Goal: Task Accomplishment & Management: Use online tool/utility

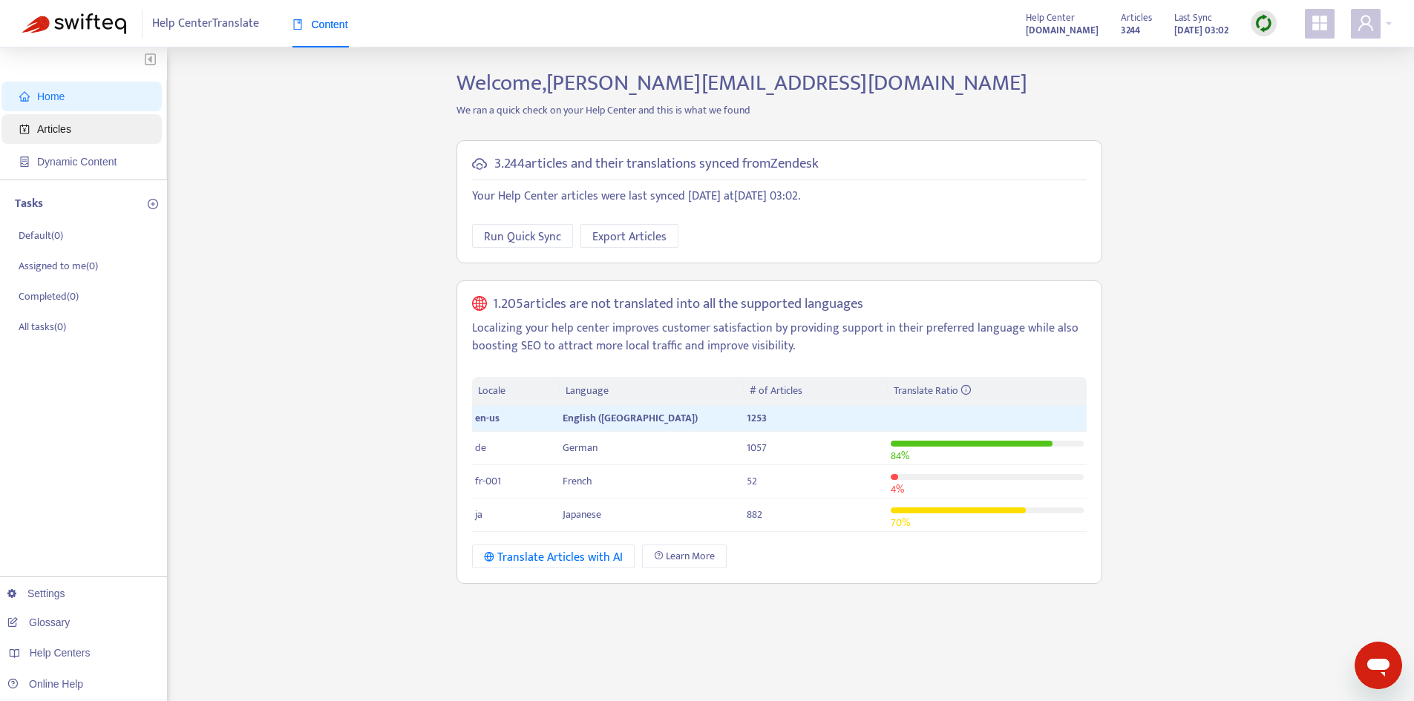
click at [65, 134] on span "Articles" at bounding box center [54, 129] width 34 height 12
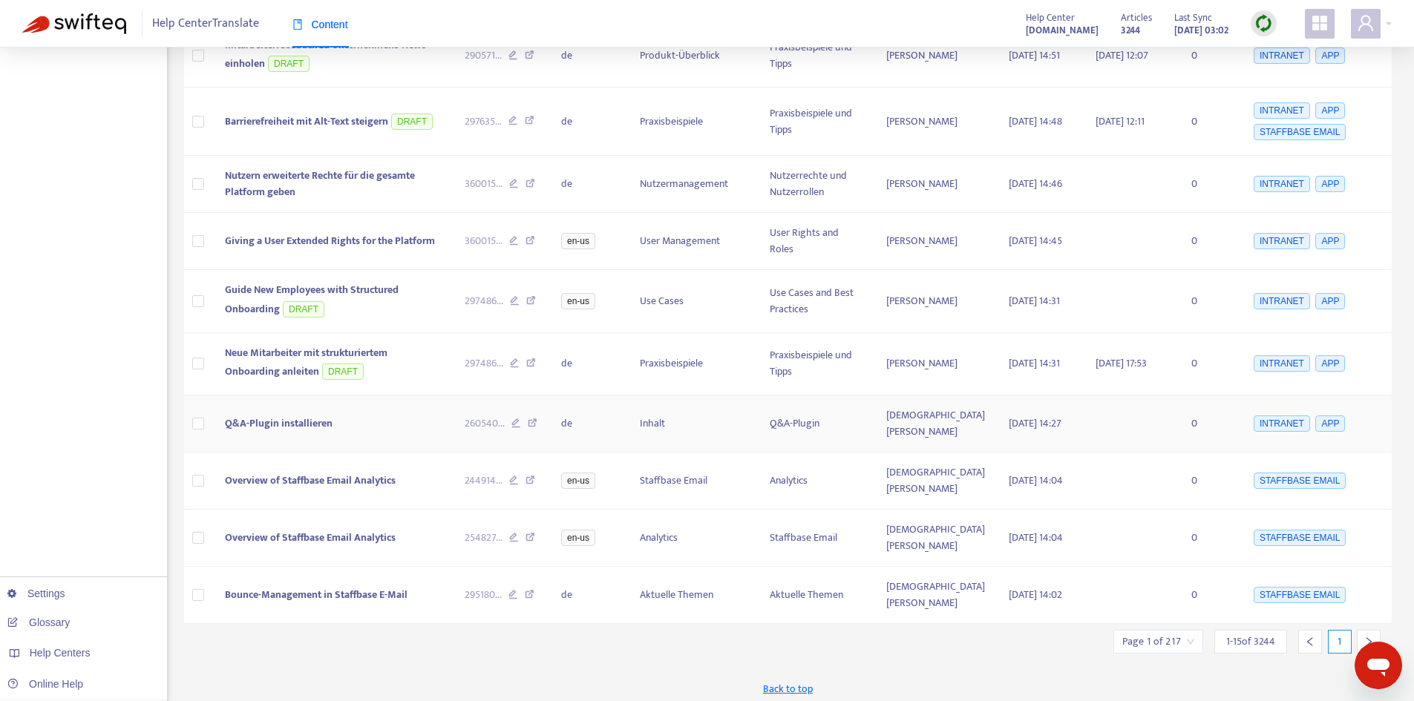
scroll to position [598, 0]
click at [1366, 636] on icon "right" at bounding box center [1368, 641] width 10 height 10
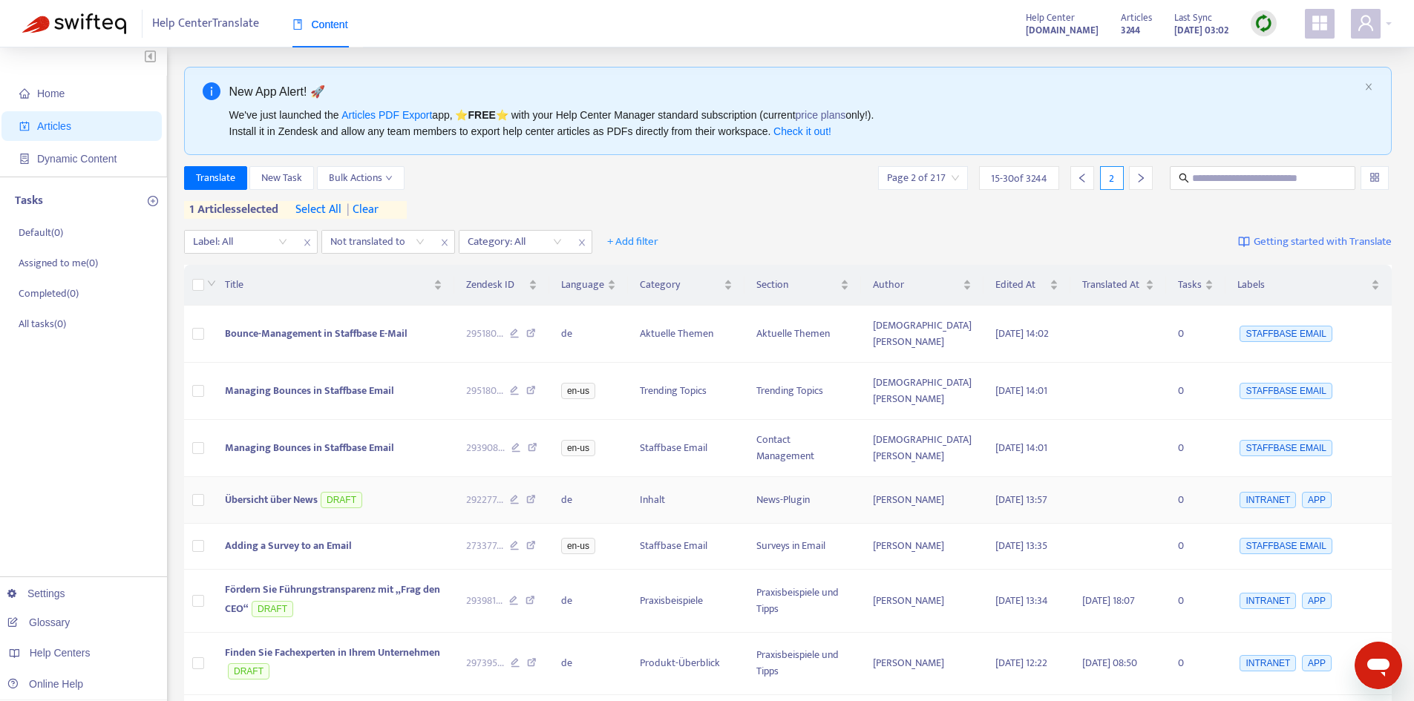
scroll to position [0, 0]
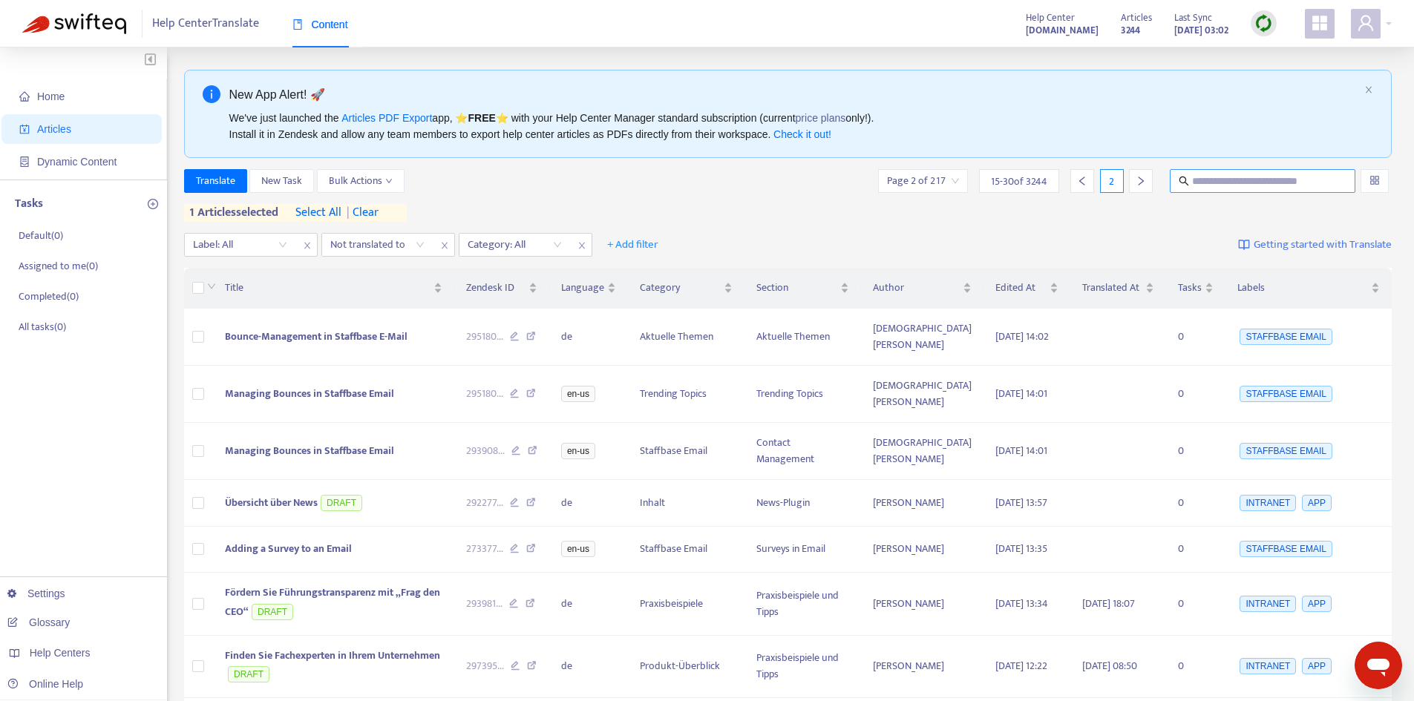
click at [1228, 182] on input "text" at bounding box center [1263, 181] width 143 height 16
click at [522, 243] on div at bounding box center [507, 245] width 90 height 18
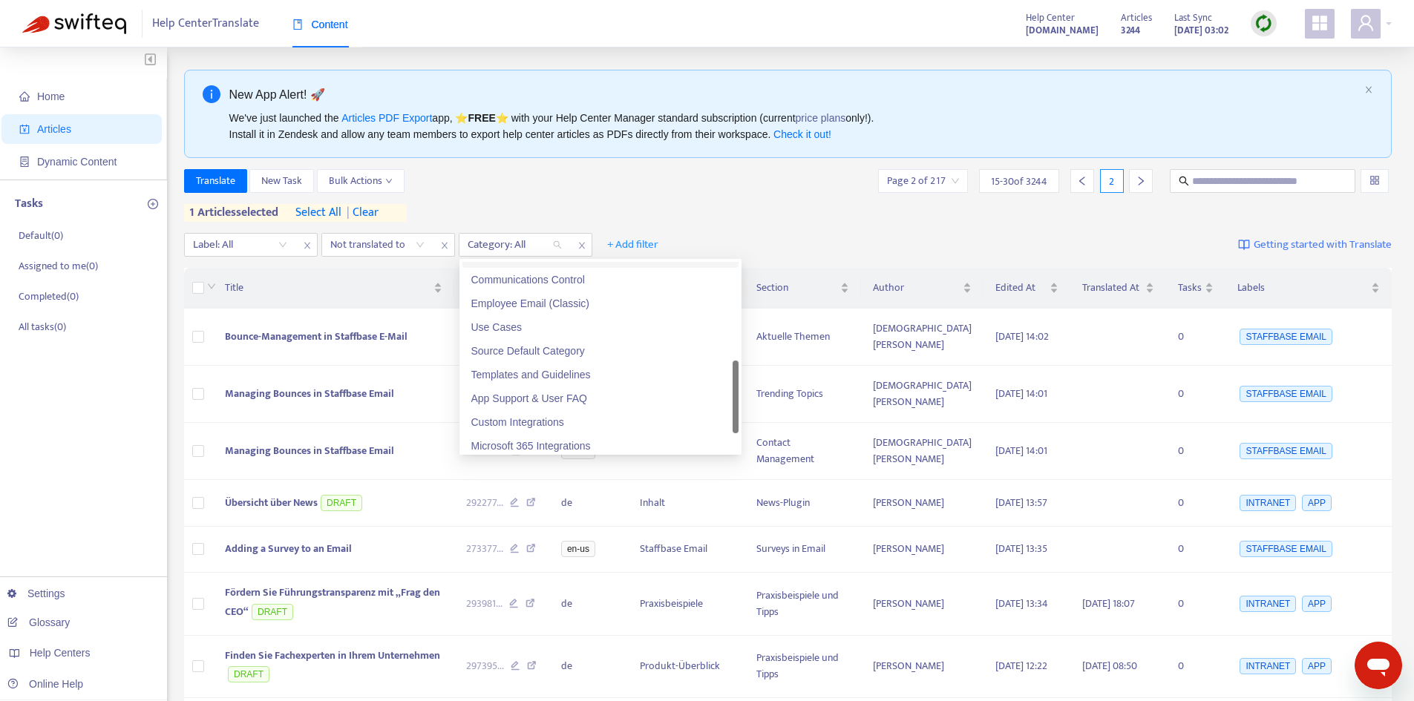
scroll to position [353, 0]
drag, startPoint x: 733, startPoint y: 375, endPoint x: 732, endPoint y: 407, distance: 31.9
click at [733, 407] on div at bounding box center [736, 397] width 6 height 73
click at [511, 327] on div "Use Cases" at bounding box center [600, 324] width 258 height 16
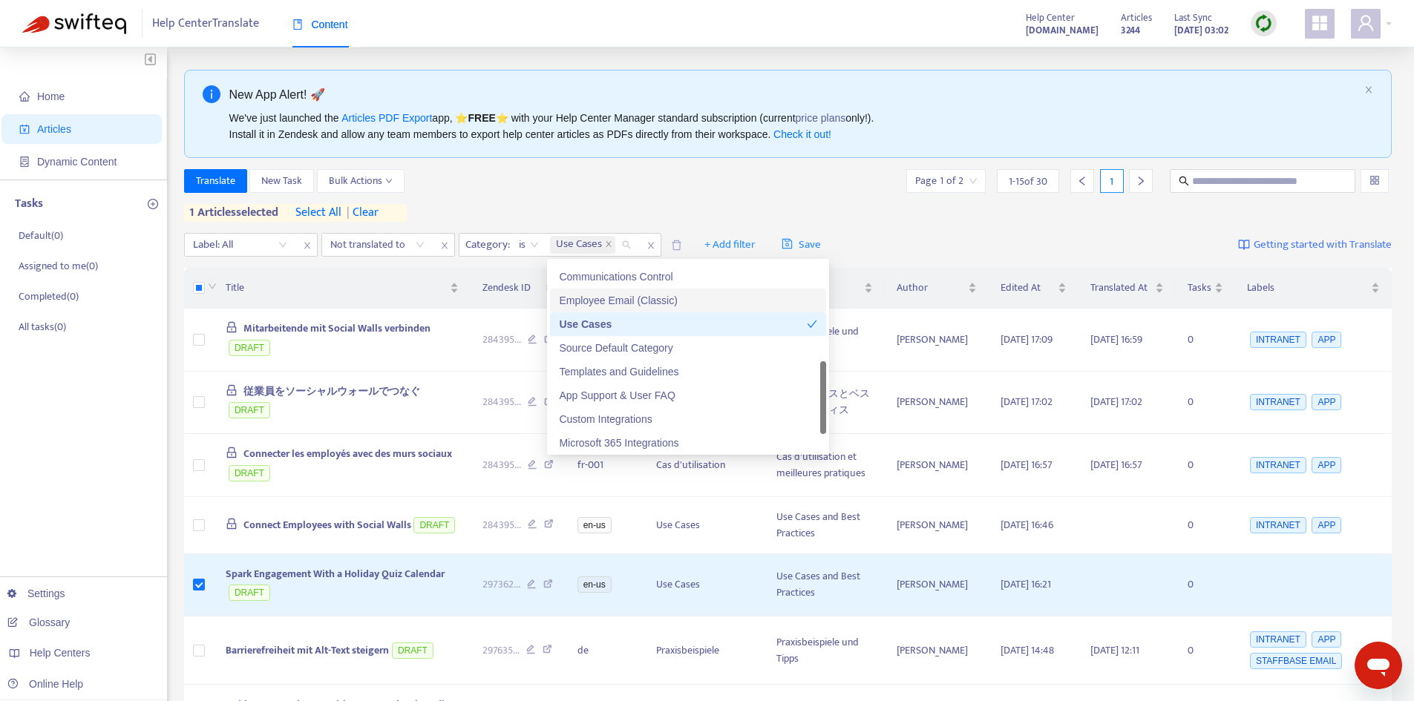
click at [672, 204] on div "Translate New Task Bulk Actions Page 1 of 2 1 - 15 of 30 1 1 articles selected …" at bounding box center [788, 195] width 1208 height 53
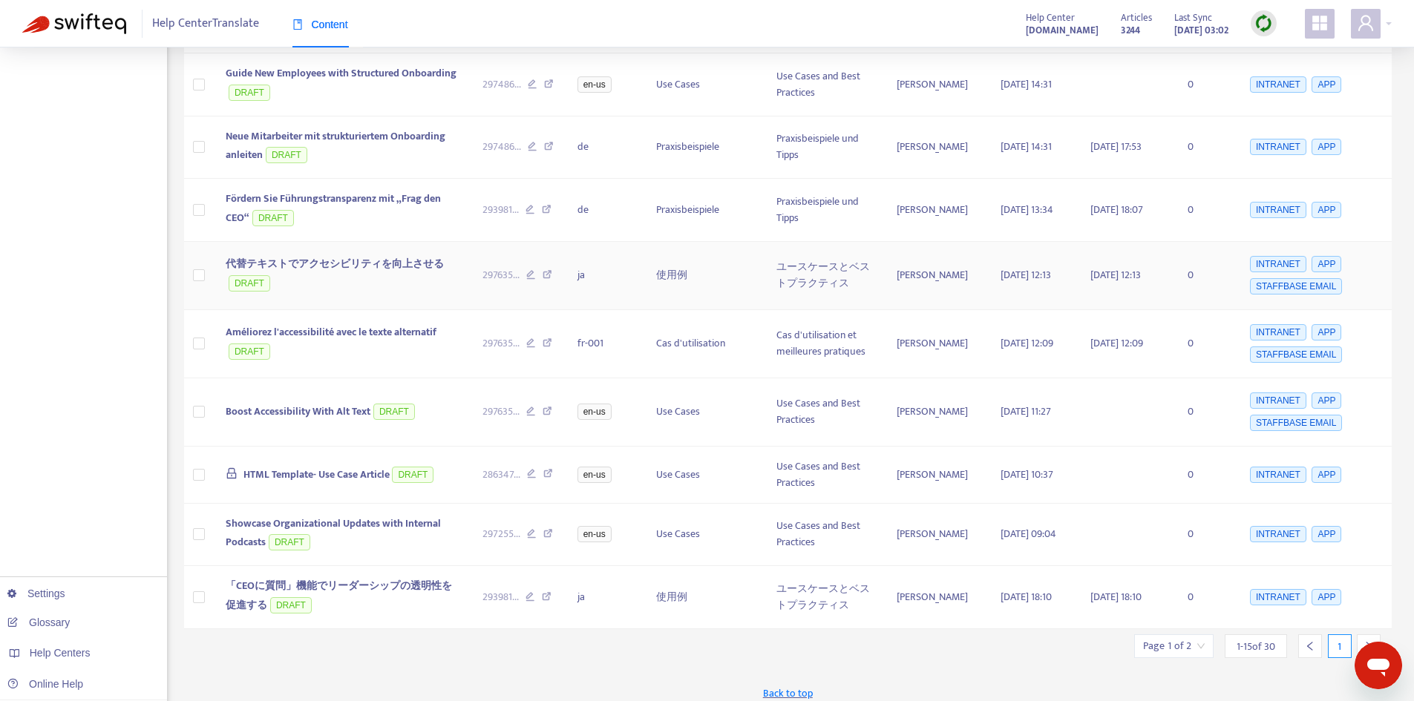
scroll to position [637, 0]
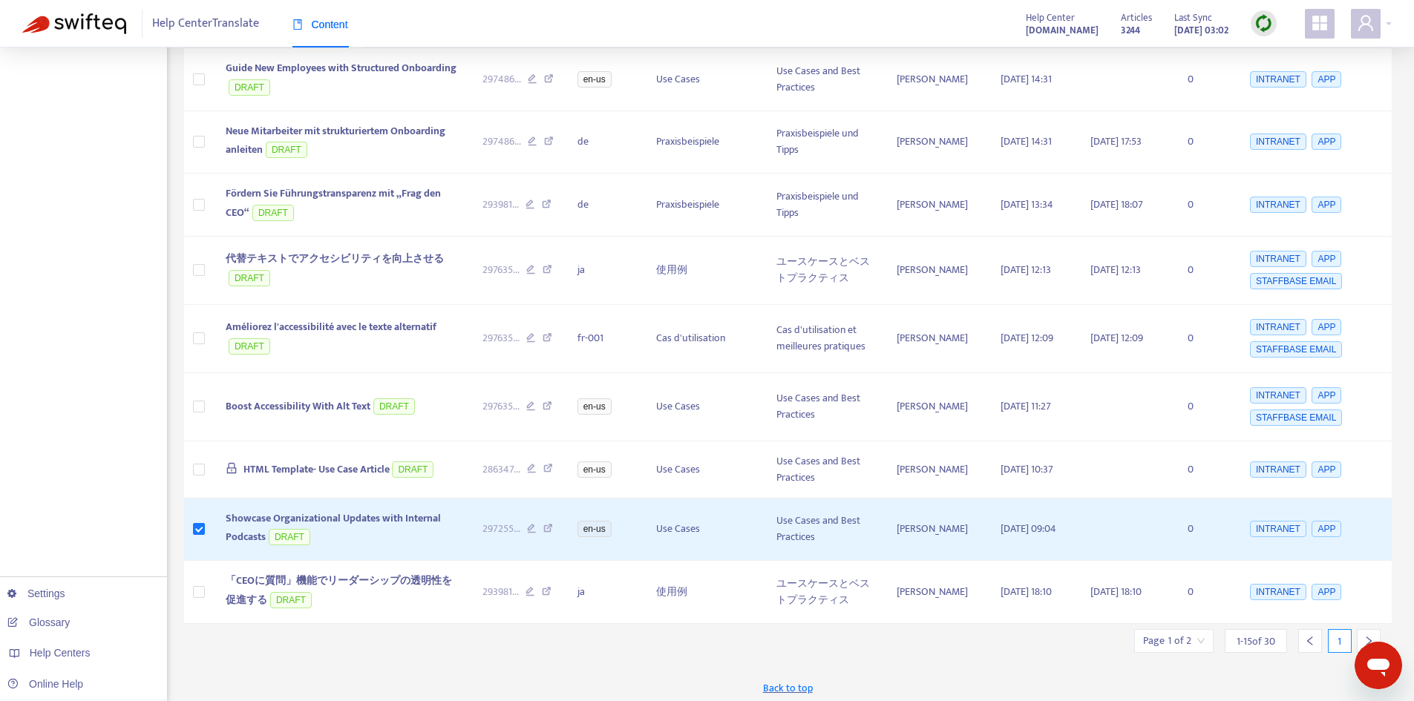
click at [1364, 636] on icon "right" at bounding box center [1368, 641] width 10 height 10
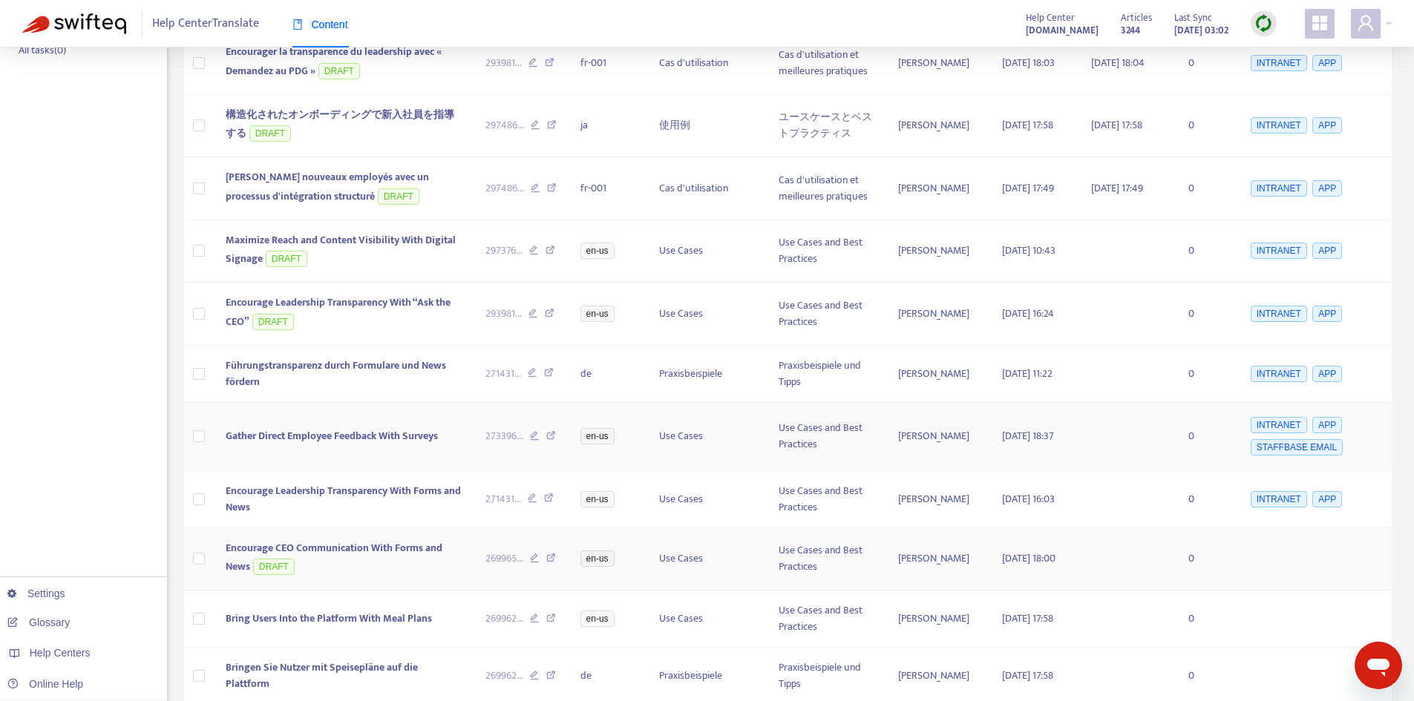
scroll to position [221, 0]
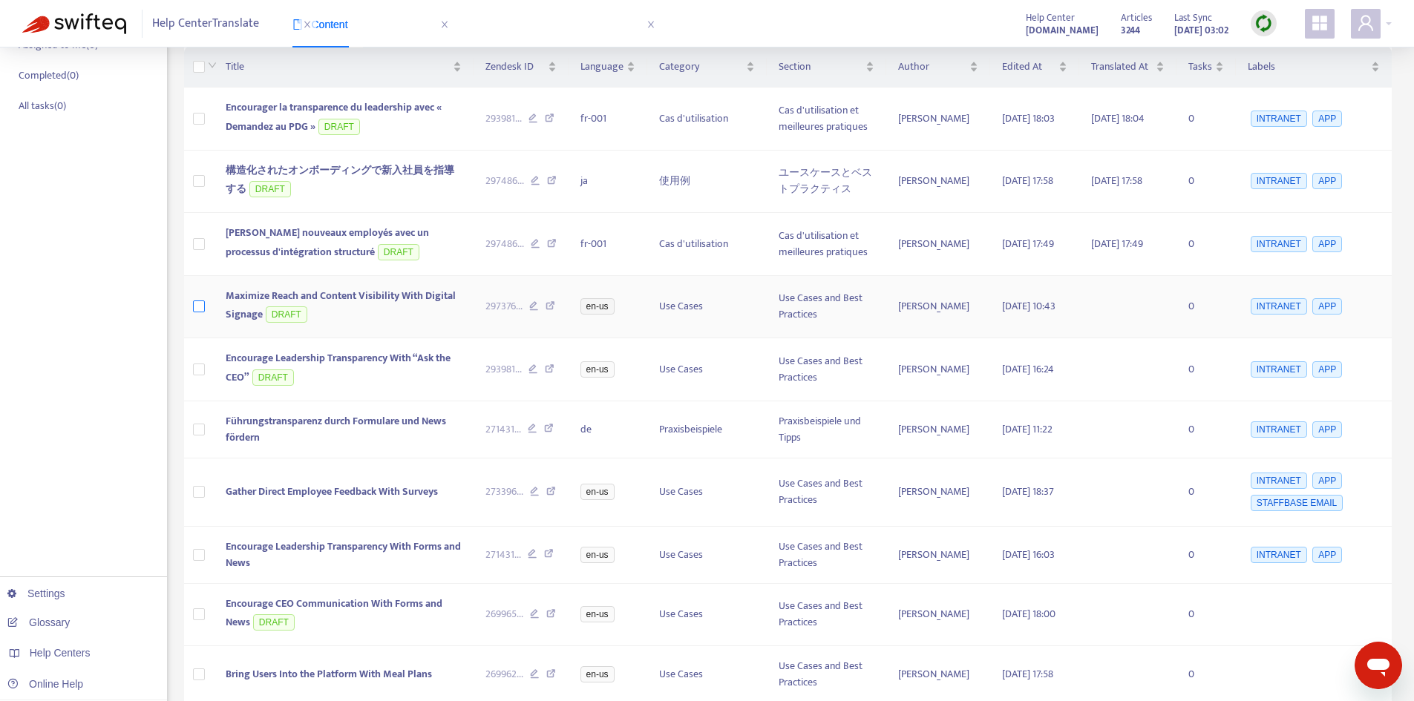
click at [200, 299] on label at bounding box center [199, 306] width 12 height 16
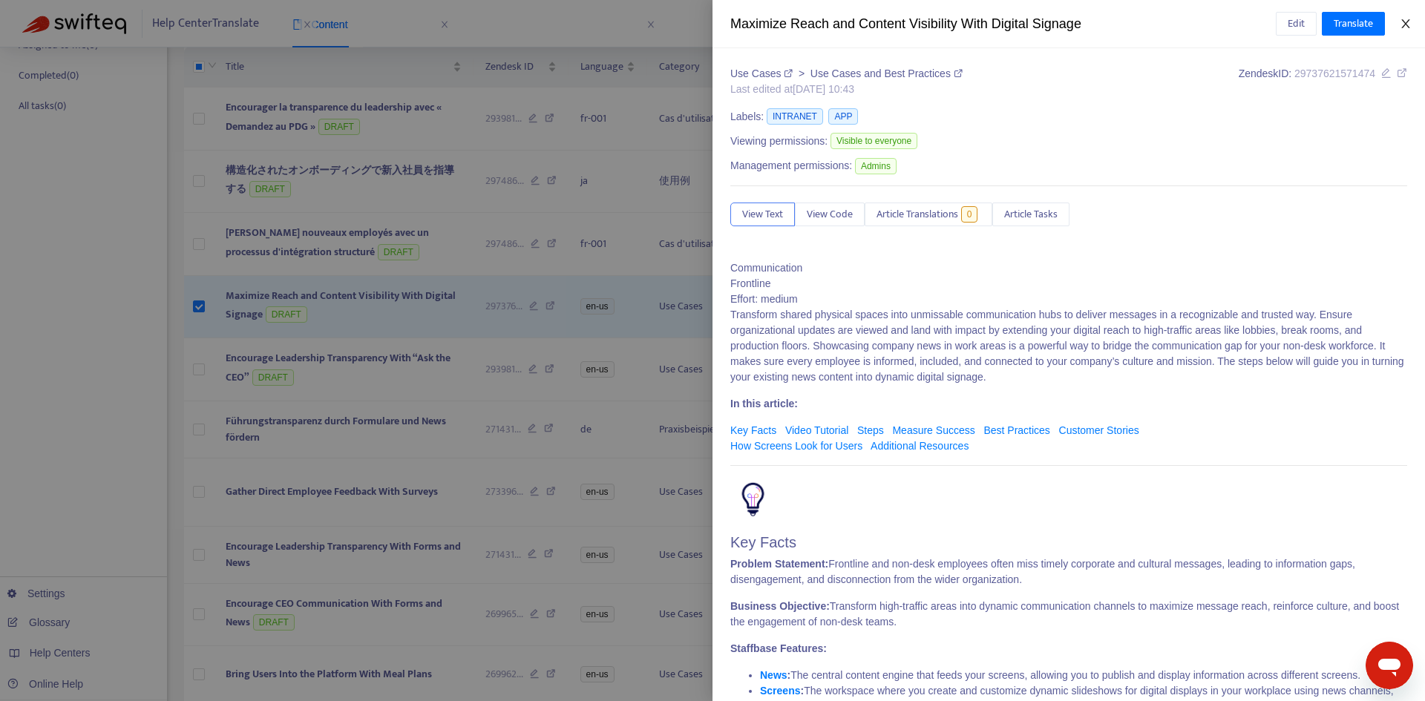
click at [1408, 24] on icon "close" at bounding box center [1406, 24] width 12 height 12
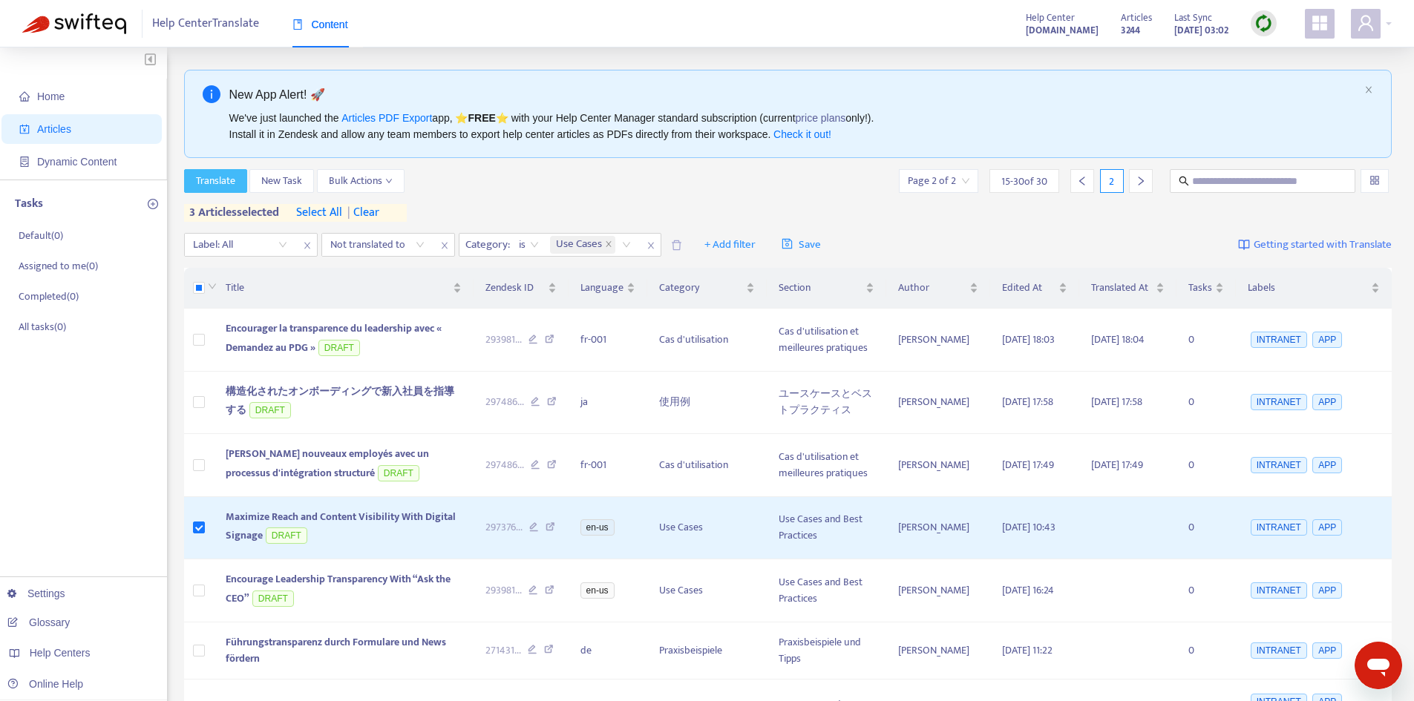
click at [218, 189] on span "Translate" at bounding box center [215, 181] width 39 height 16
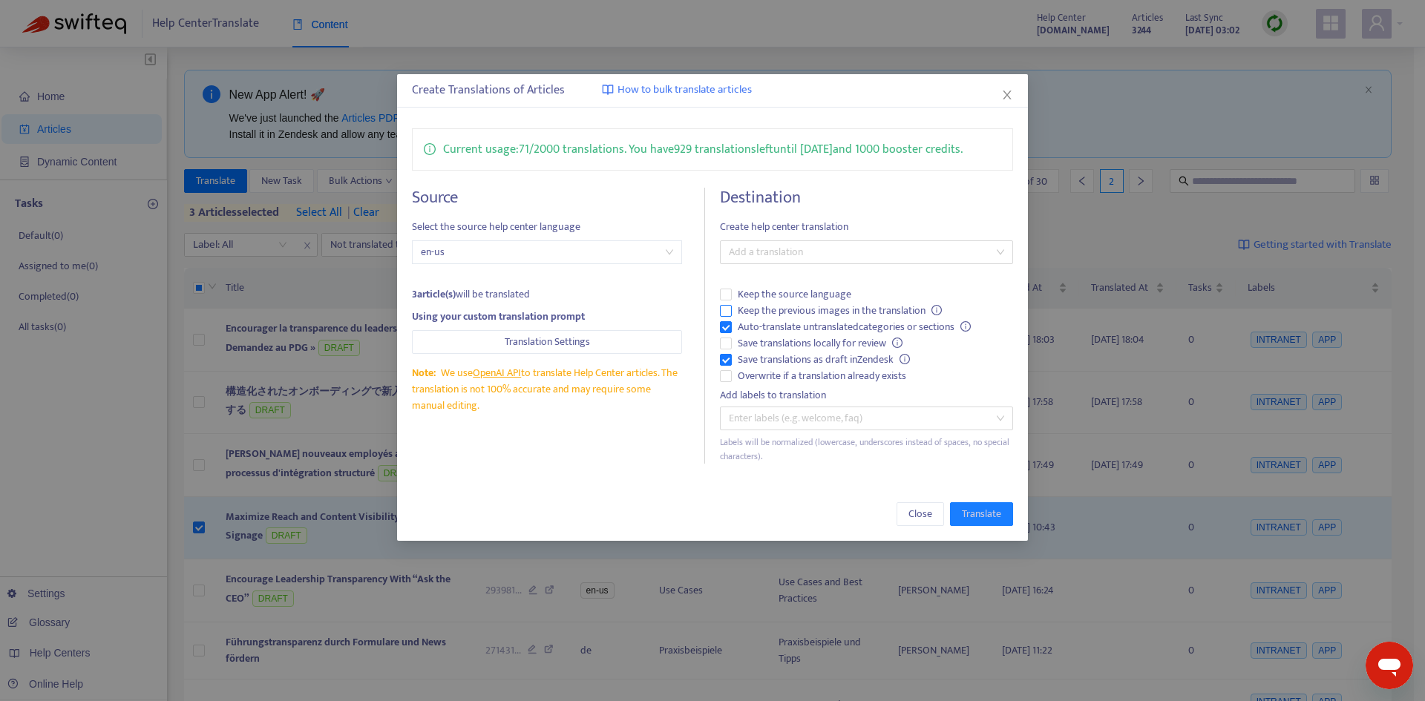
click at [884, 307] on span "Keep the previous images in the translation" at bounding box center [840, 311] width 216 height 16
click at [804, 252] on div at bounding box center [859, 252] width 271 height 18
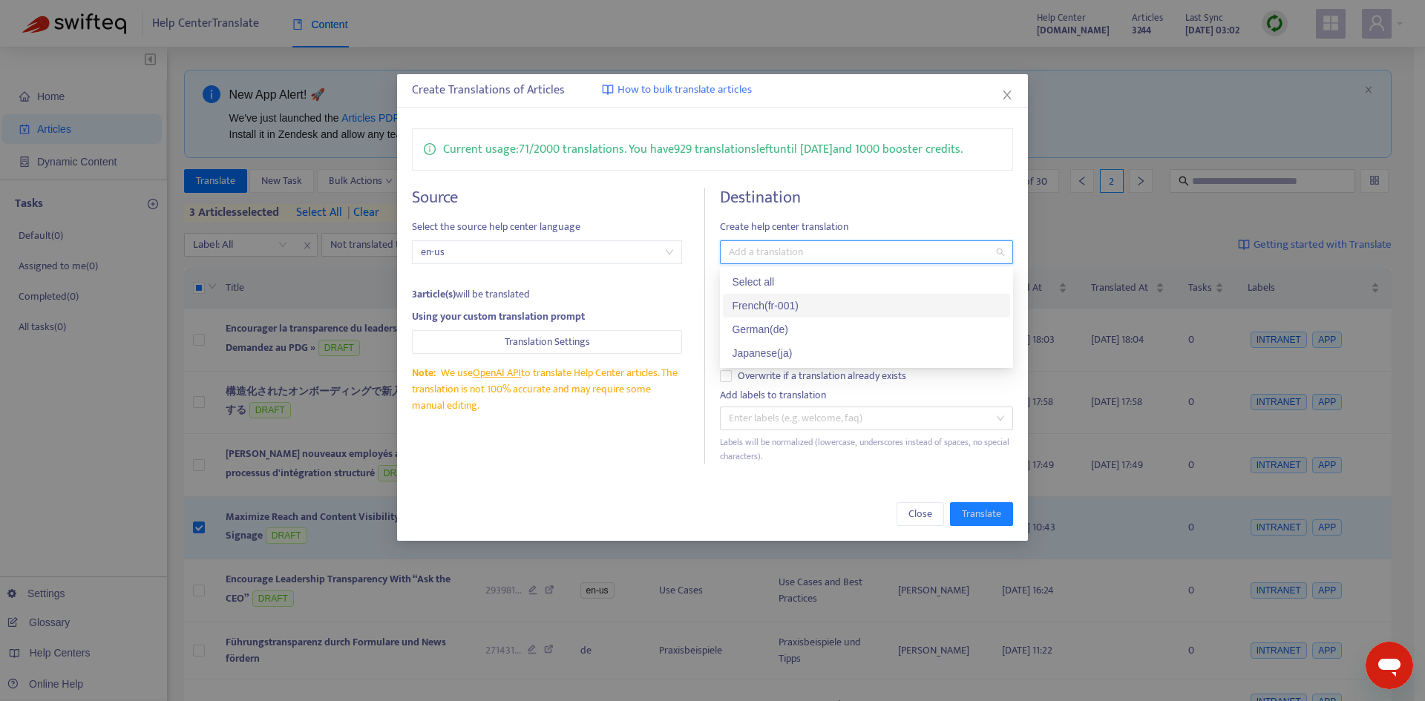
click at [816, 304] on div "French ( fr-001 )" at bounding box center [866, 306] width 269 height 16
click at [812, 327] on div "German ( de )" at bounding box center [866, 329] width 269 height 16
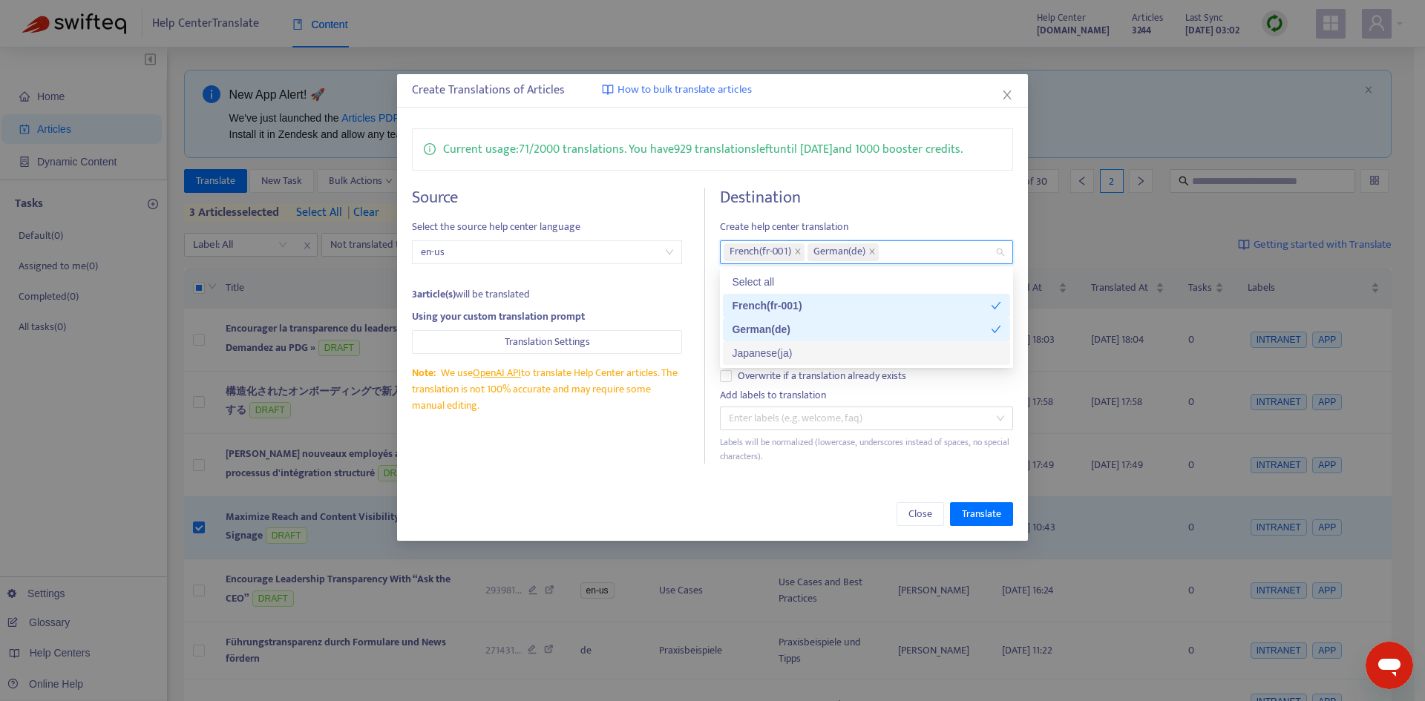
click at [815, 350] on div "Japanese ( ja )" at bounding box center [866, 353] width 269 height 16
click at [900, 213] on div "Destination Create help center translation French ( fr-001 ) German ( de ) Japa…" at bounding box center [866, 326] width 293 height 276
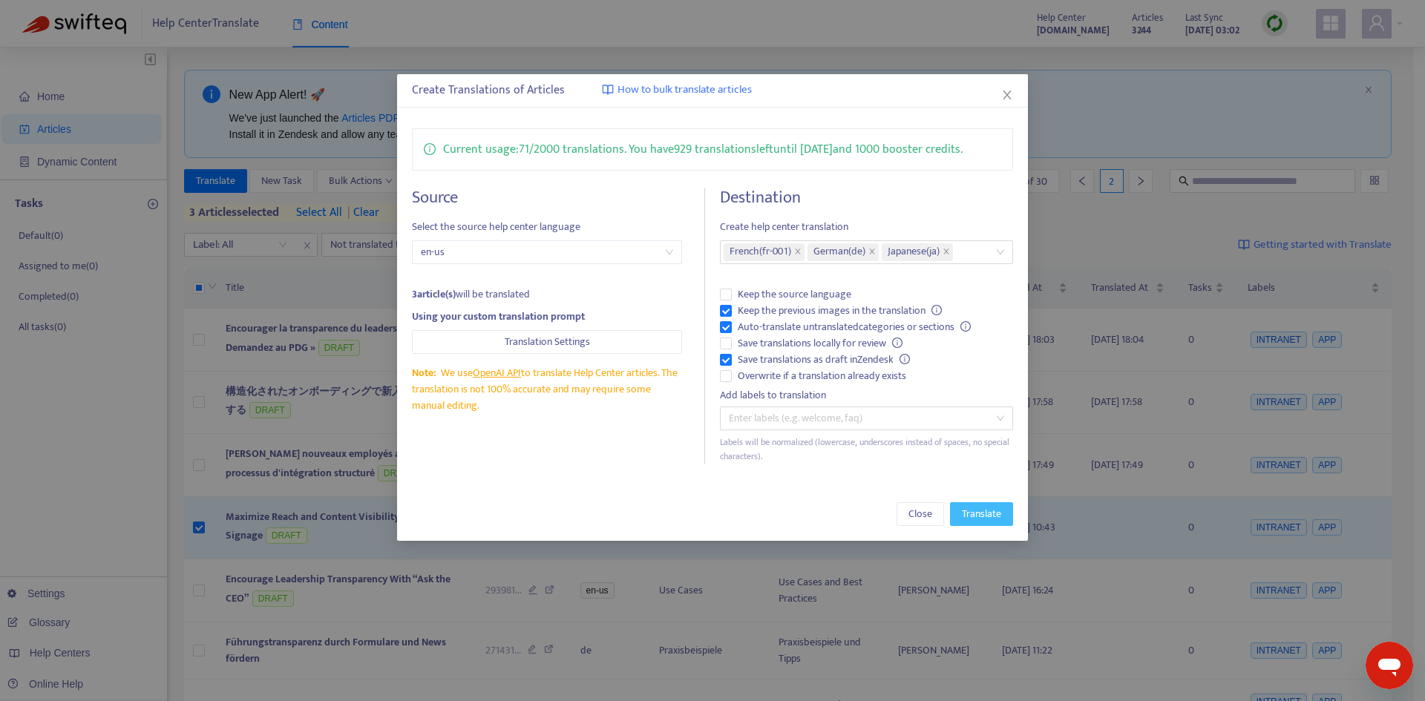
click at [980, 511] on span "Translate" at bounding box center [981, 514] width 39 height 16
